Goal: Task Accomplishment & Management: Use online tool/utility

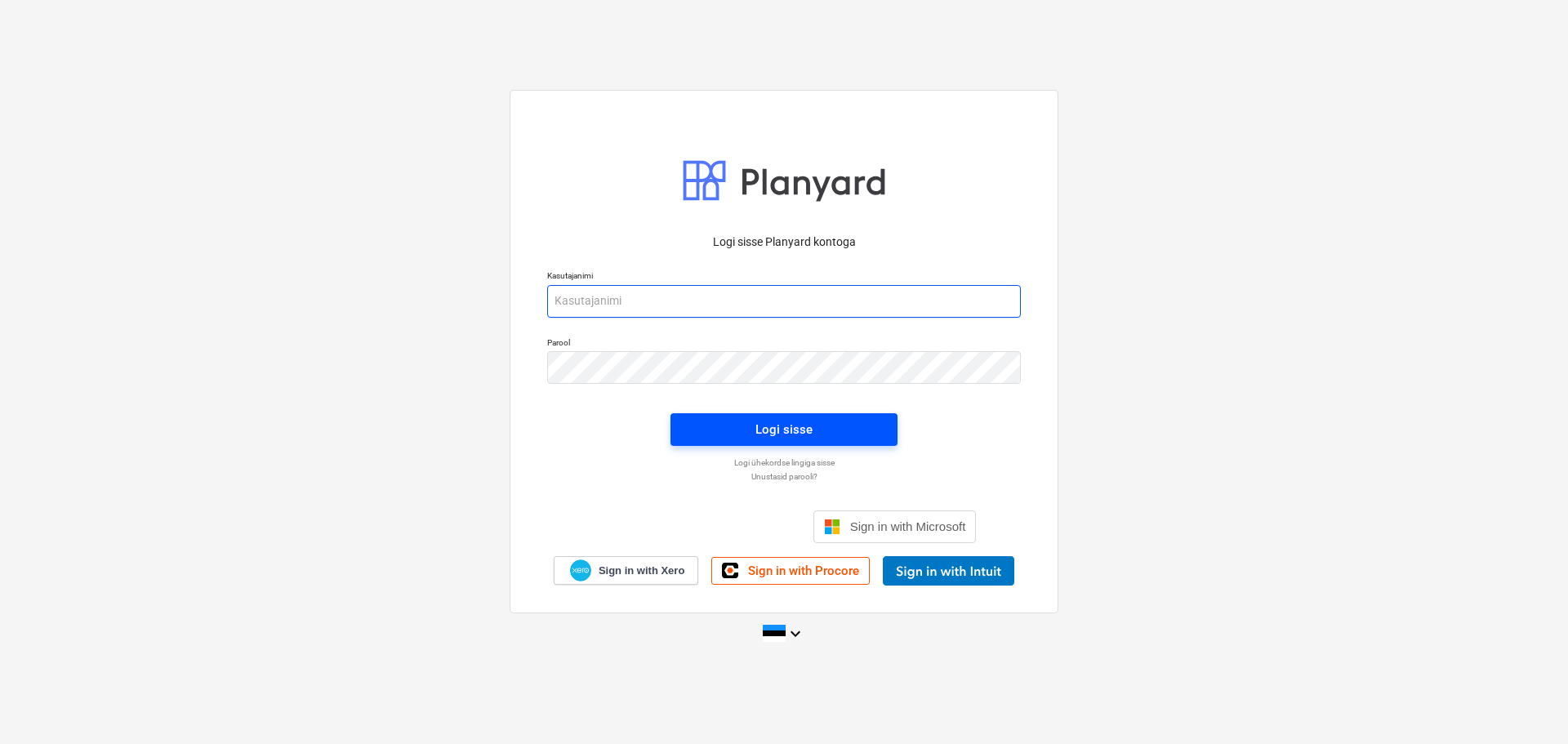
type input "[EMAIL_ADDRESS][DOMAIN_NAME]"
click at [795, 422] on div "Logi sisse" at bounding box center [784, 429] width 57 height 21
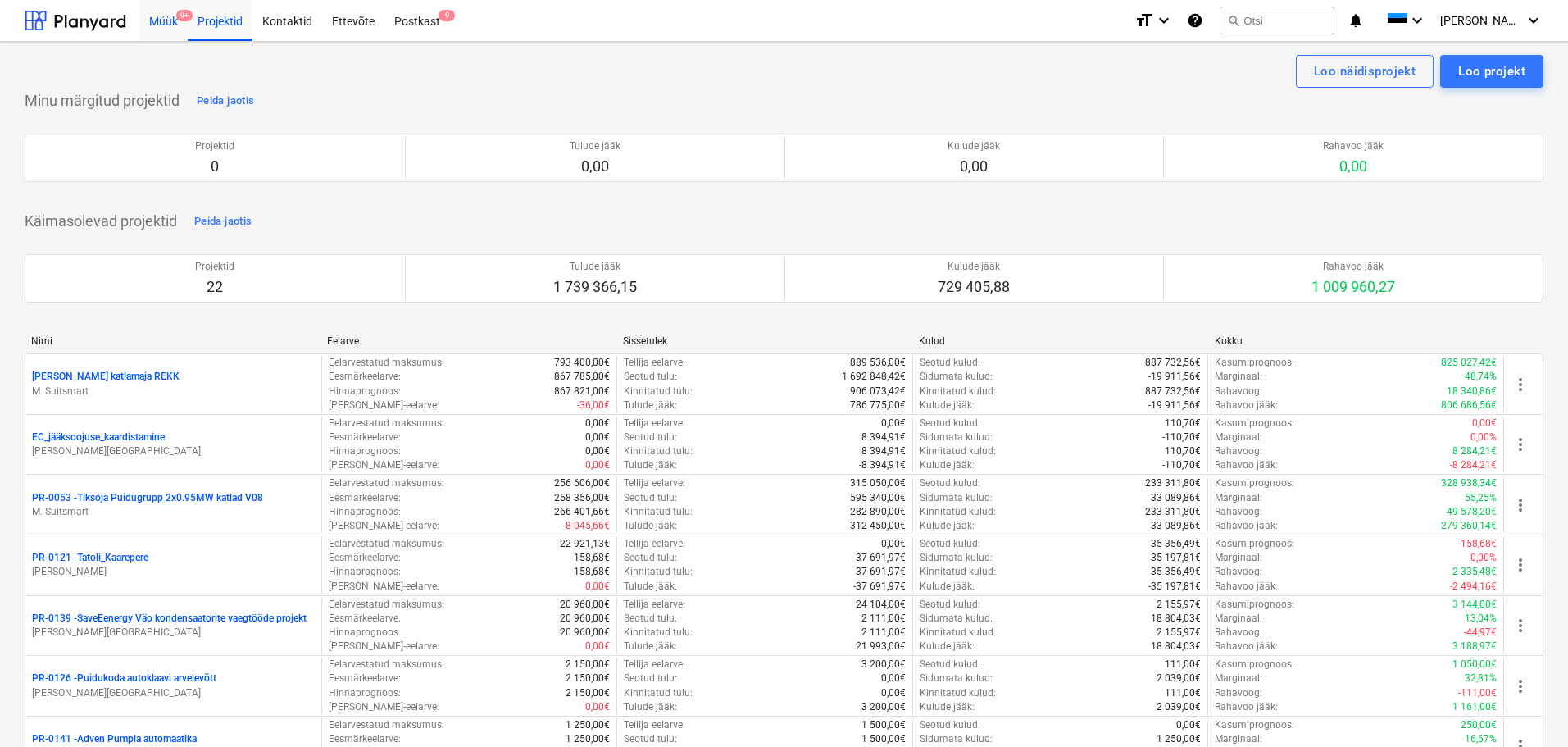
click at [160, 22] on div "Müük 9+" at bounding box center [164, 20] width 48 height 42
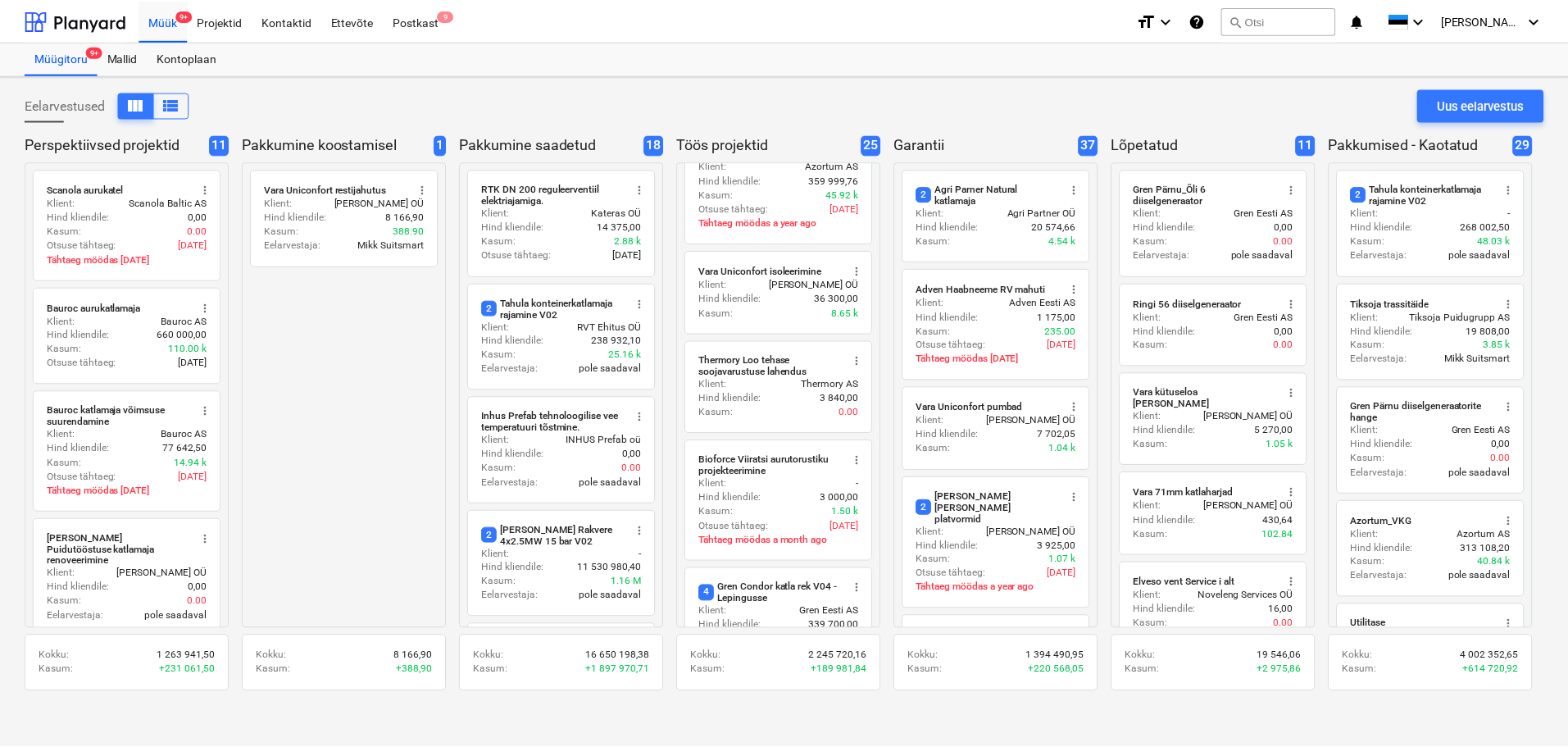
scroll to position [410, 0]
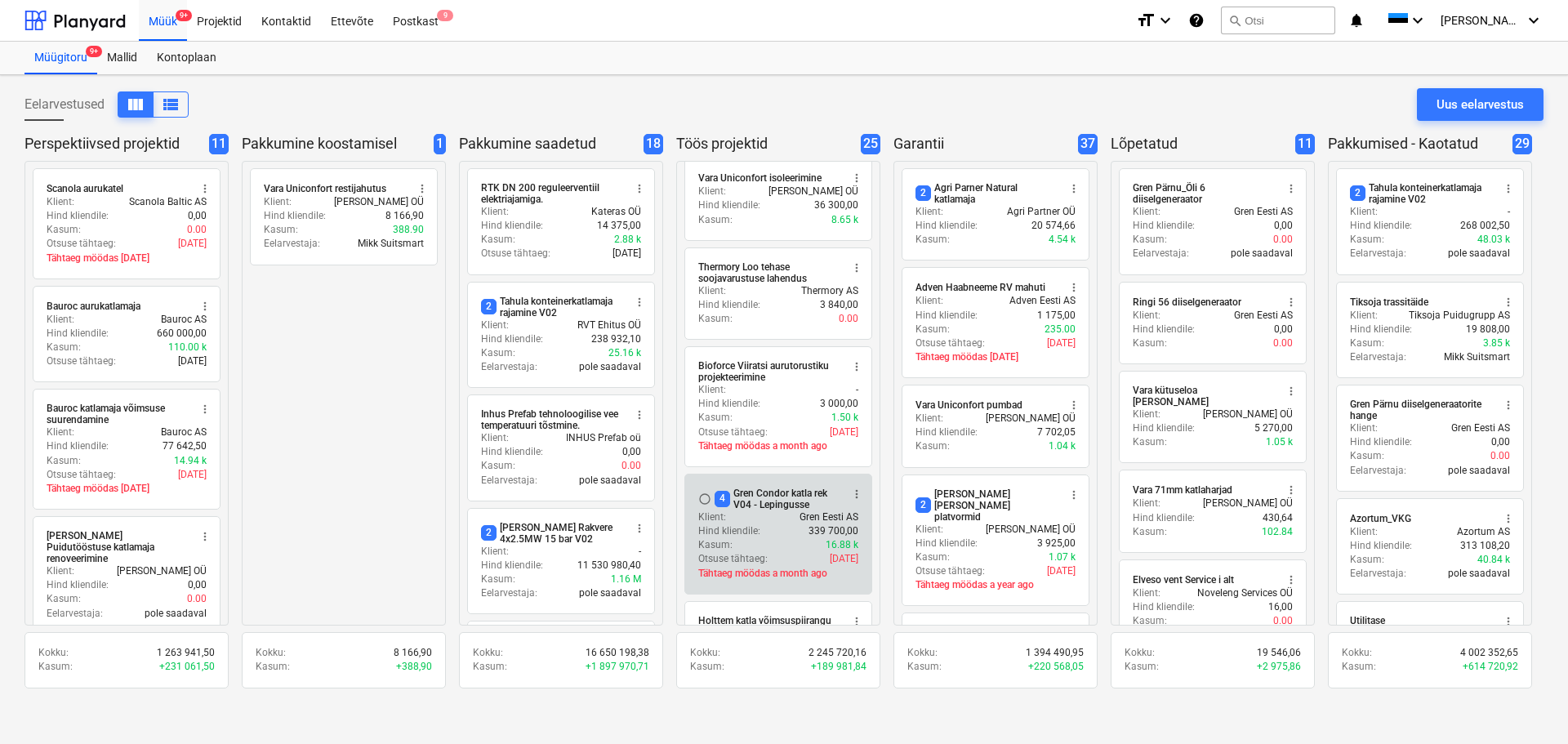
click at [763, 501] on div "4 Gren Condor katla rek V04 - Lepingusse" at bounding box center [778, 499] width 126 height 23
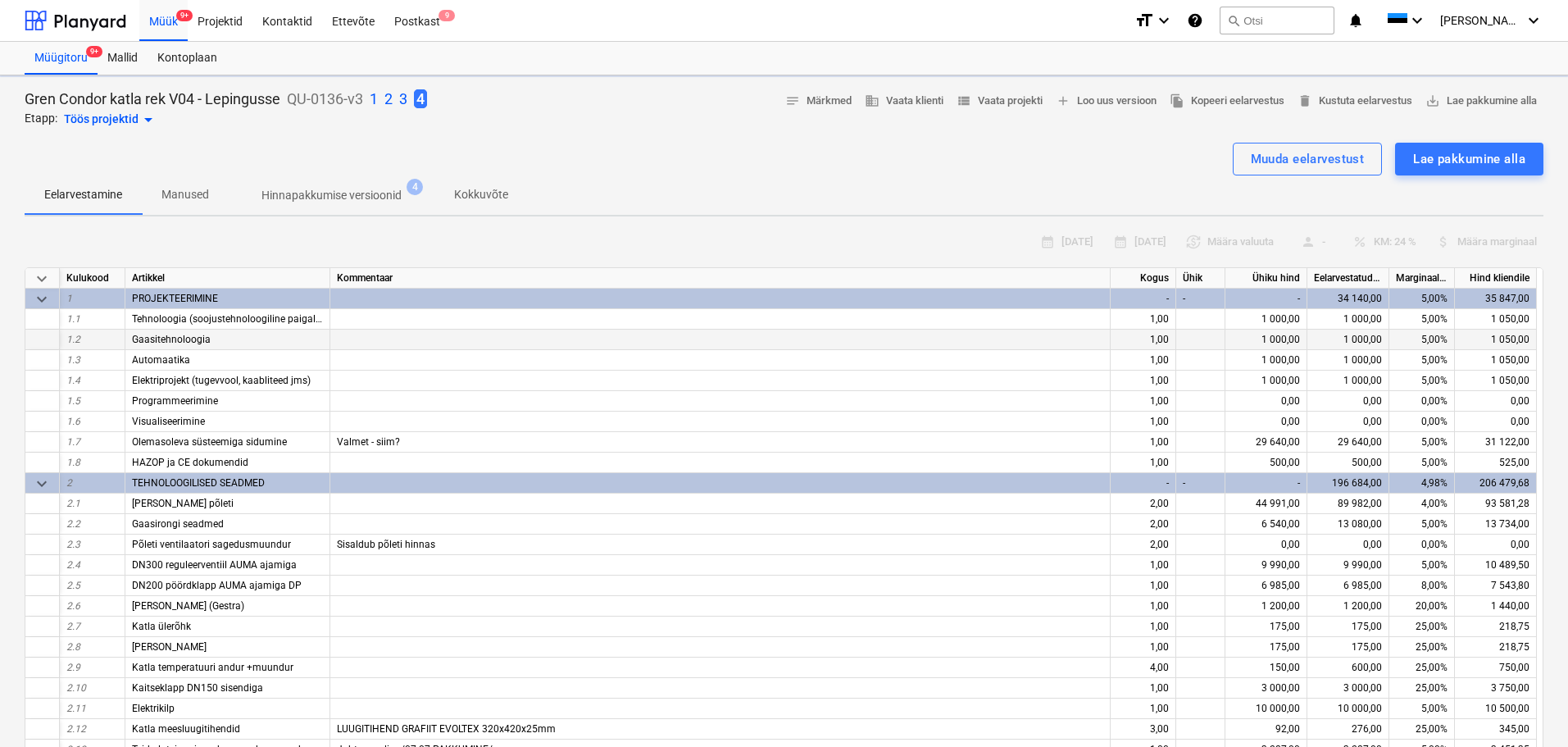
type textarea "x"
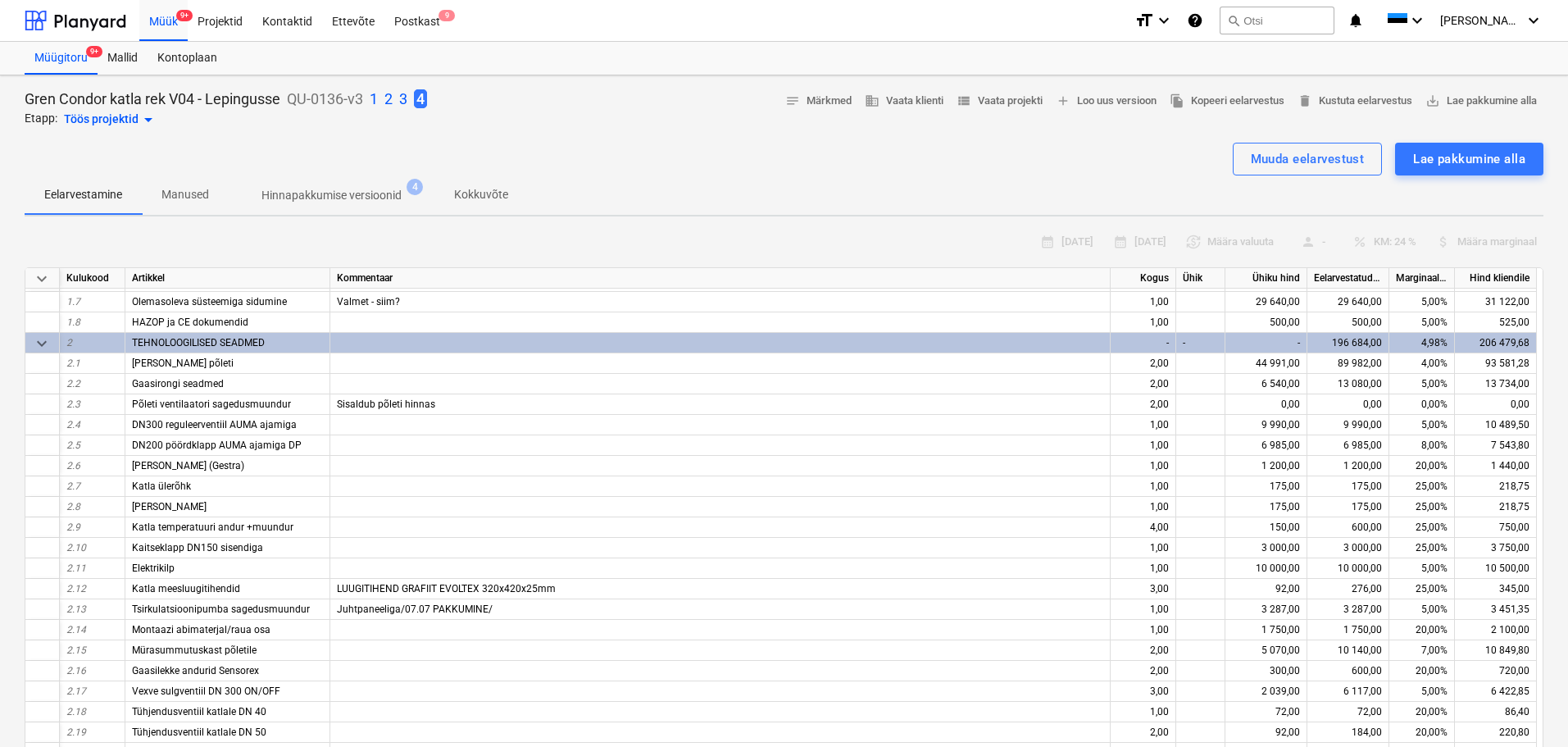
scroll to position [164, 0]
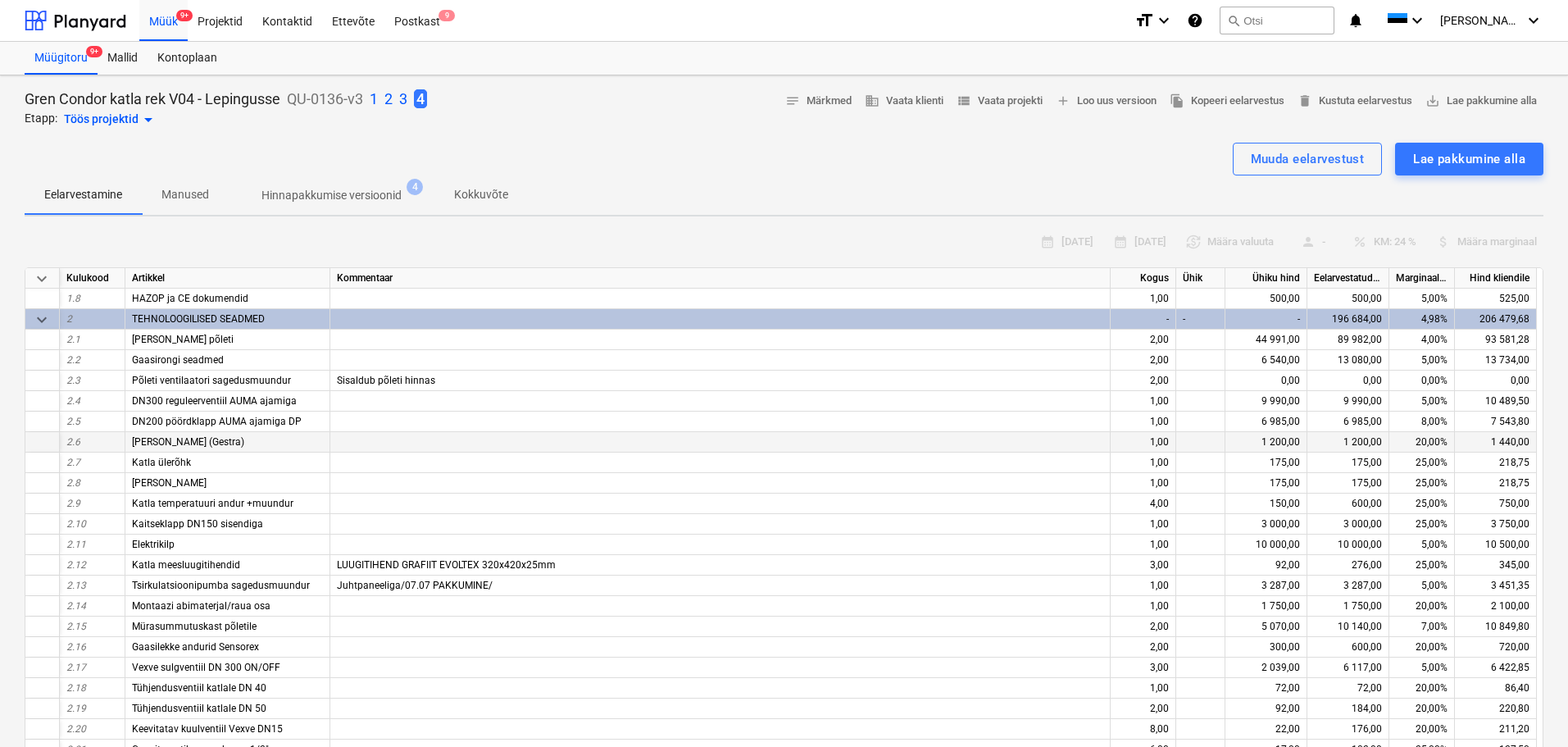
click at [46, 440] on div at bounding box center [43, 442] width 35 height 20
click at [39, 467] on div at bounding box center [43, 462] width 35 height 20
click at [42, 483] on div at bounding box center [43, 483] width 35 height 20
click at [49, 505] on div at bounding box center [43, 503] width 35 height 20
